Goal: Task Accomplishment & Management: Manage account settings

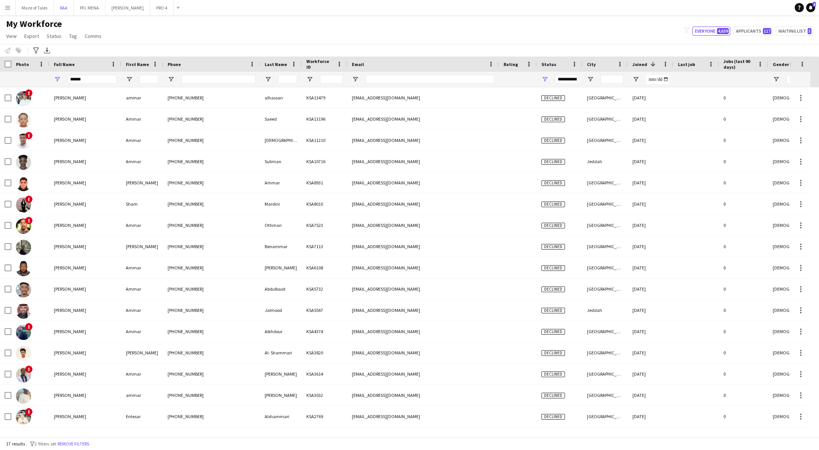
click at [67, 7] on button "RAA Close" at bounding box center [64, 7] width 20 height 15
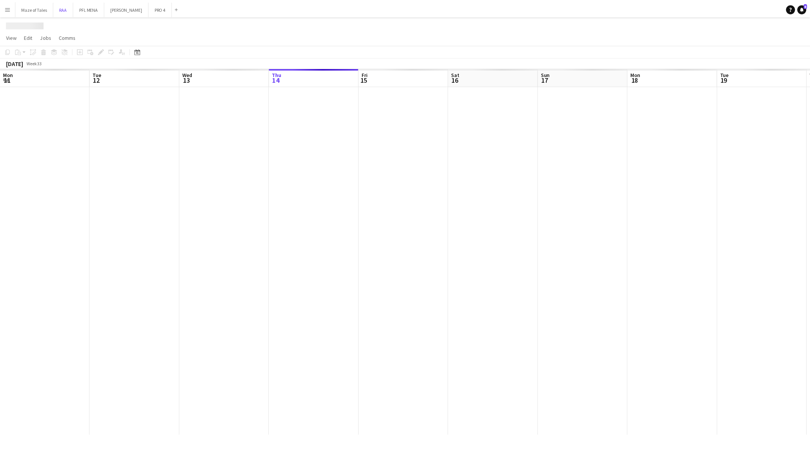
scroll to position [0, 181]
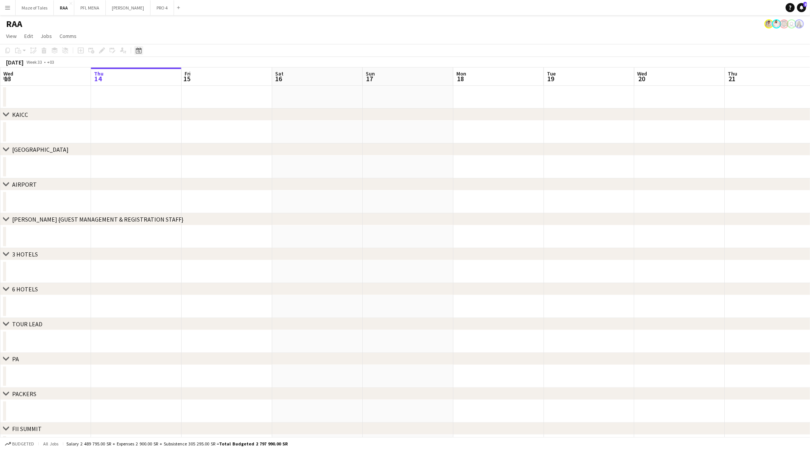
click at [140, 51] on icon "Date picker" at bounding box center [139, 50] width 6 height 6
click at [202, 75] on span "Next month" at bounding box center [200, 76] width 15 height 15
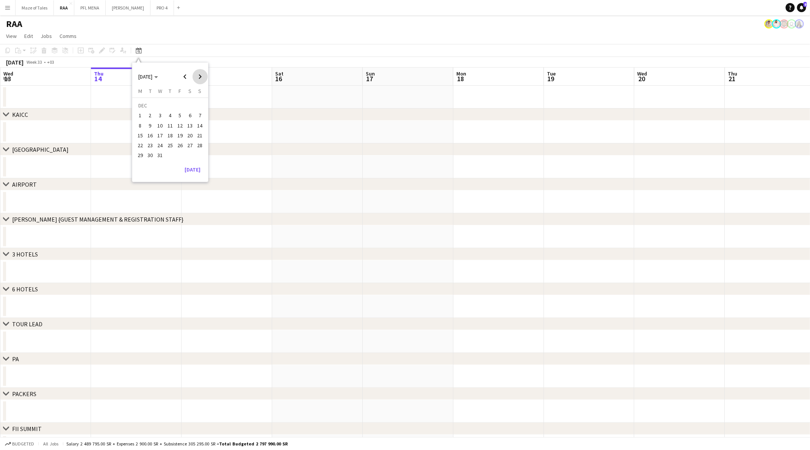
click at [202, 75] on span "Next month" at bounding box center [200, 76] width 15 height 15
click at [187, 72] on span "Previous month" at bounding box center [184, 76] width 15 height 15
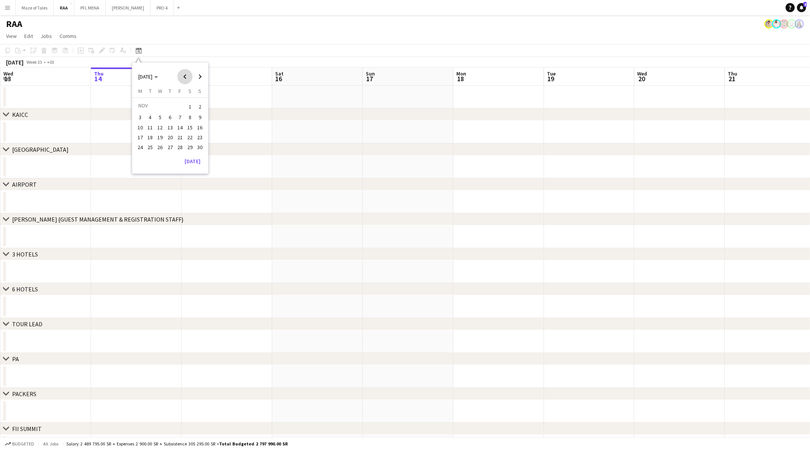
click at [187, 72] on span "Previous month" at bounding box center [184, 76] width 15 height 15
click at [179, 143] on span "24" at bounding box center [180, 145] width 9 height 9
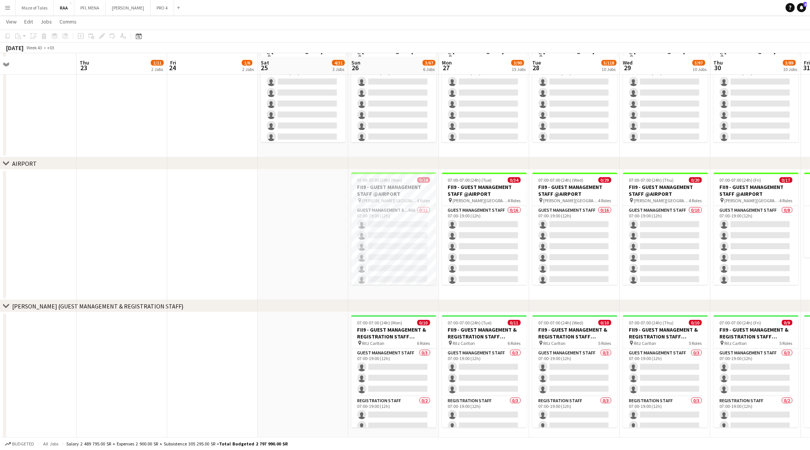
scroll to position [239, 0]
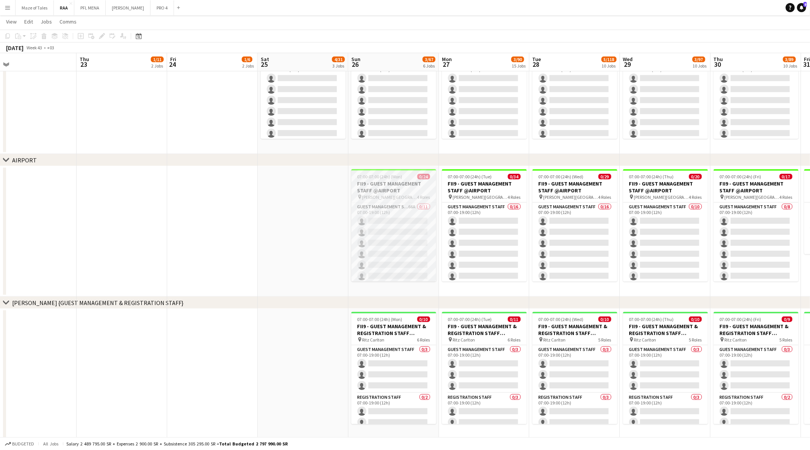
click at [396, 185] on h3 "FII9 - GUEST MANAGEMENT STAFF @AIRPORT" at bounding box center [393, 187] width 85 height 14
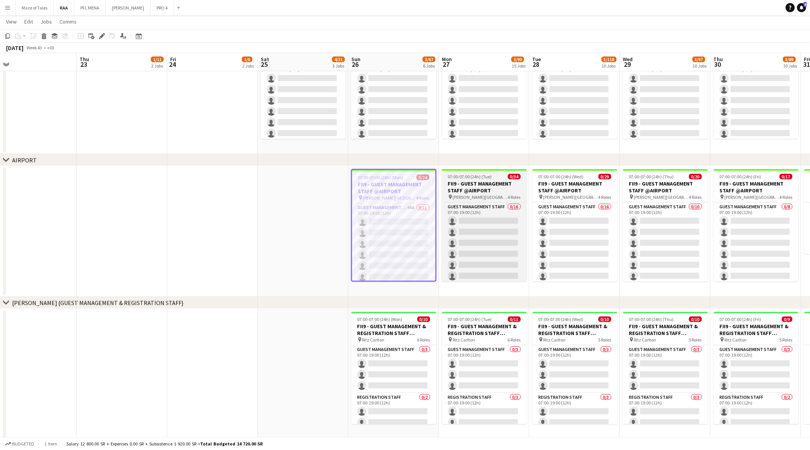
click at [501, 191] on h3 "FII9 - GUEST MANAGEMENT STAFF @AIRPORT" at bounding box center [484, 187] width 85 height 14
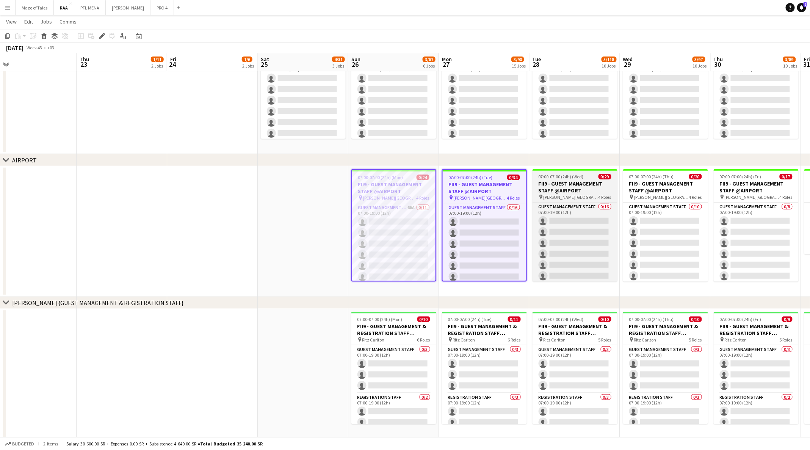
click at [582, 182] on h3 "FII9 - GUEST MANAGEMENT STAFF @AIRPORT" at bounding box center [575, 187] width 85 height 14
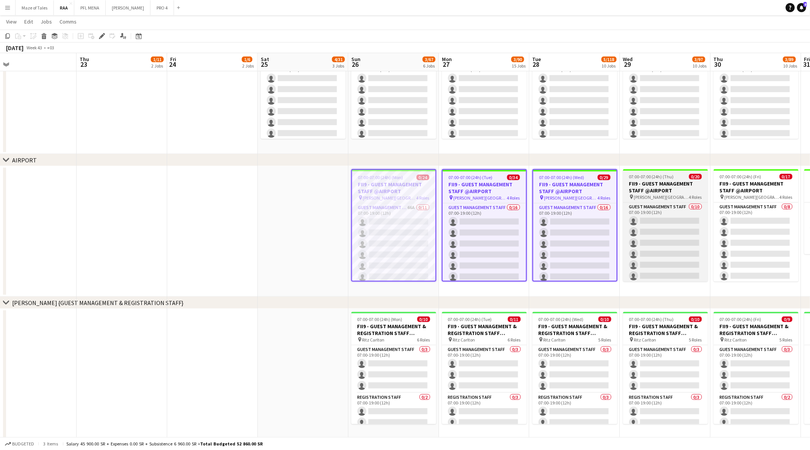
click at [660, 187] on h3 "FII9 - GUEST MANAGEMENT STAFF @AIRPORT" at bounding box center [665, 187] width 85 height 14
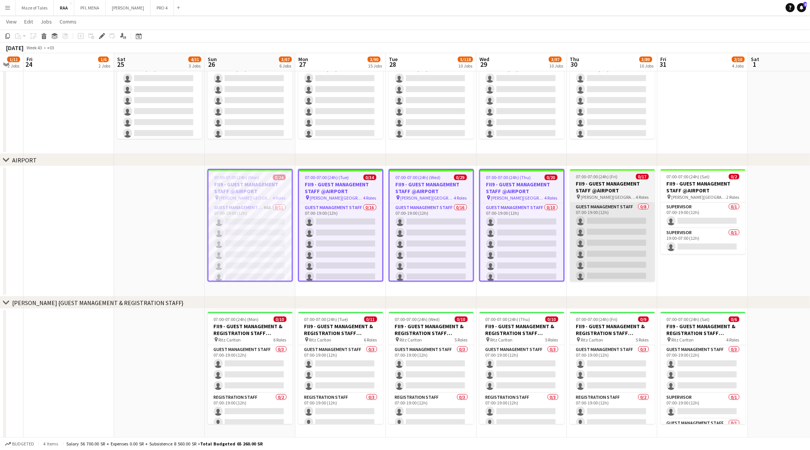
scroll to position [0, 249]
click at [640, 185] on h3 "FII9 - GUEST MANAGEMENT STAFF @AIRPORT" at bounding box center [611, 187] width 85 height 14
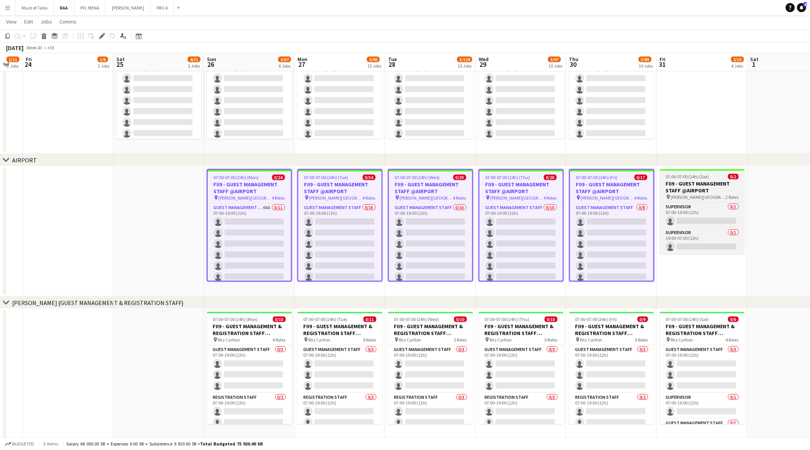
click at [702, 187] on h3 "FII9 - GUEST MANAGEMENT STAFF @AIRPORT" at bounding box center [702, 187] width 85 height 14
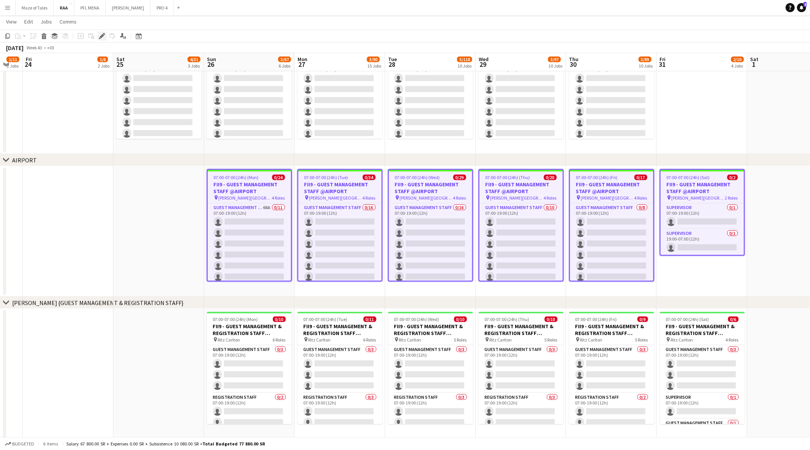
click at [103, 40] on div "Edit" at bounding box center [101, 35] width 9 height 9
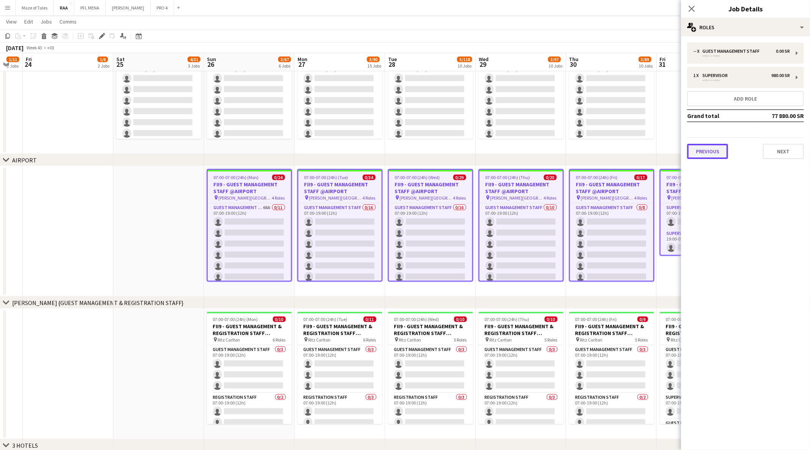
click at [702, 157] on button "Previous" at bounding box center [707, 151] width 41 height 15
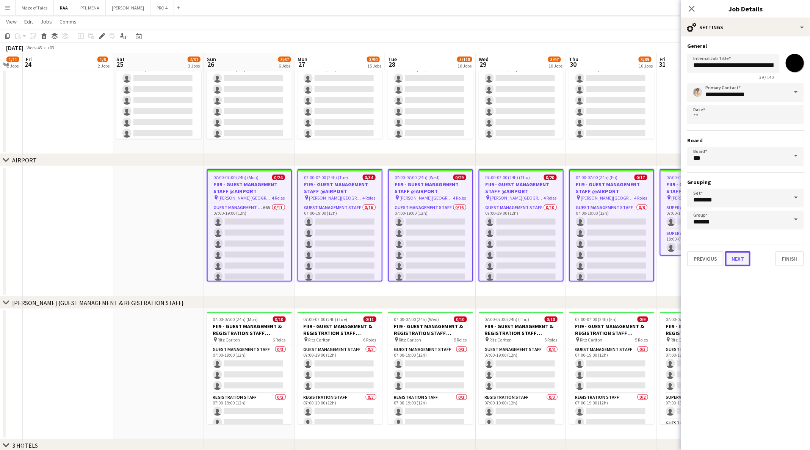
click at [740, 259] on button "Next" at bounding box center [737, 258] width 25 height 15
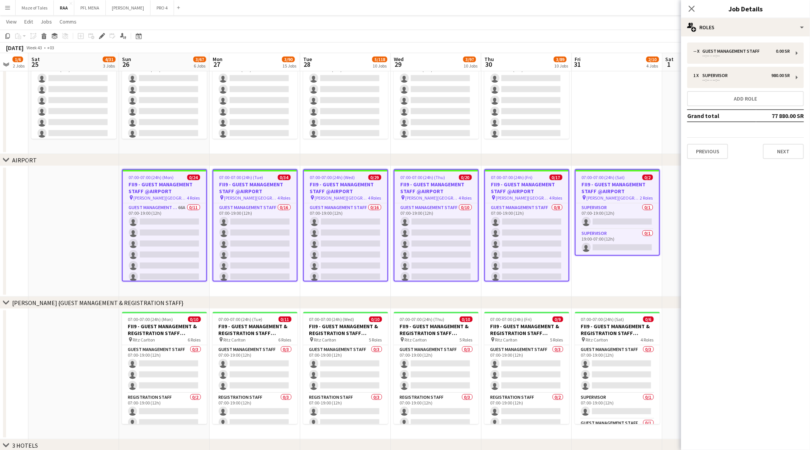
scroll to position [0, 244]
